Goal: Transaction & Acquisition: Book appointment/travel/reservation

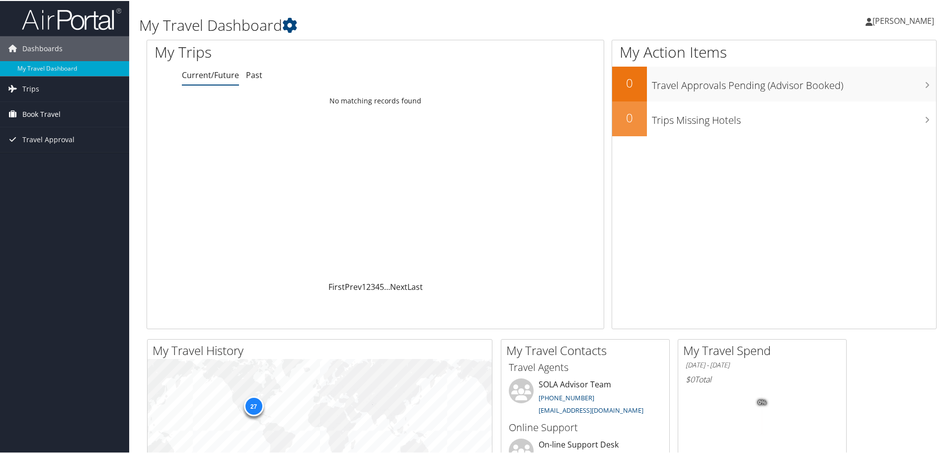
click at [53, 120] on span "Book Travel" at bounding box center [41, 113] width 38 height 25
click at [47, 151] on link "Book/Manage Online Trips" at bounding box center [64, 148] width 129 height 15
